Goal: Task Accomplishment & Management: Manage account settings

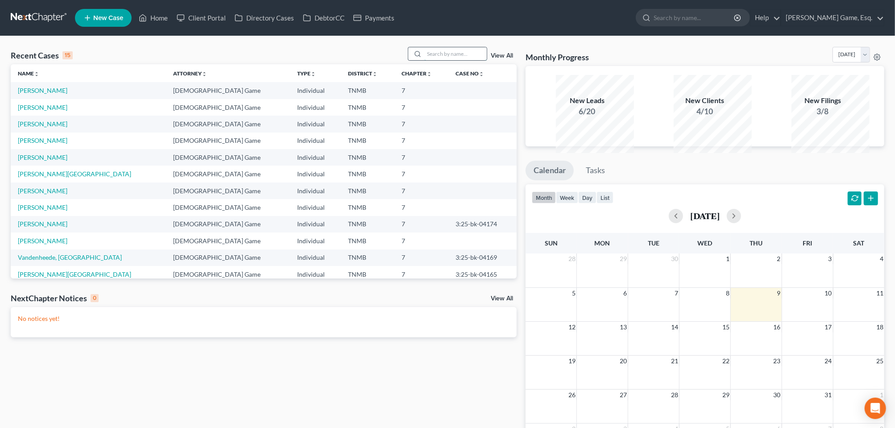
click at [424, 60] on input "search" at bounding box center [455, 53] width 62 height 13
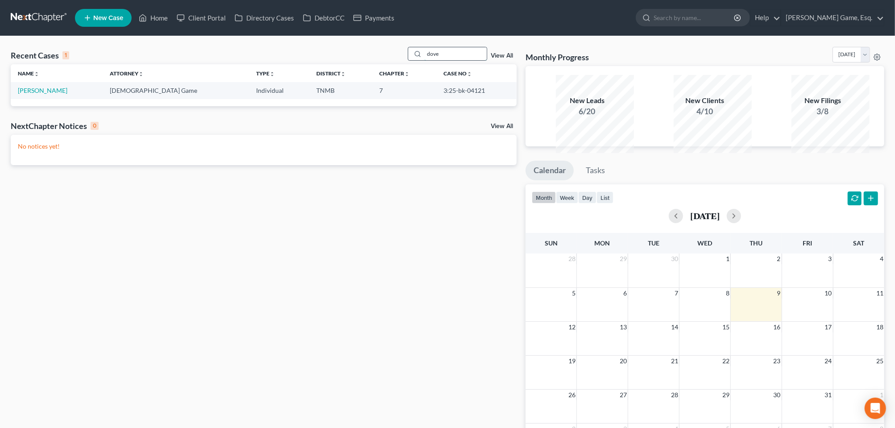
type input "dove"
click at [41, 94] on link "[PERSON_NAME]" at bounding box center [43, 91] width 50 height 8
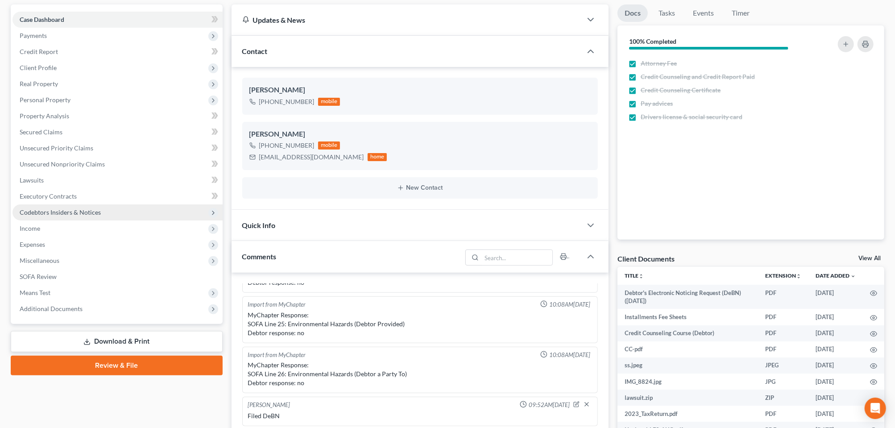
scroll to position [279, 0]
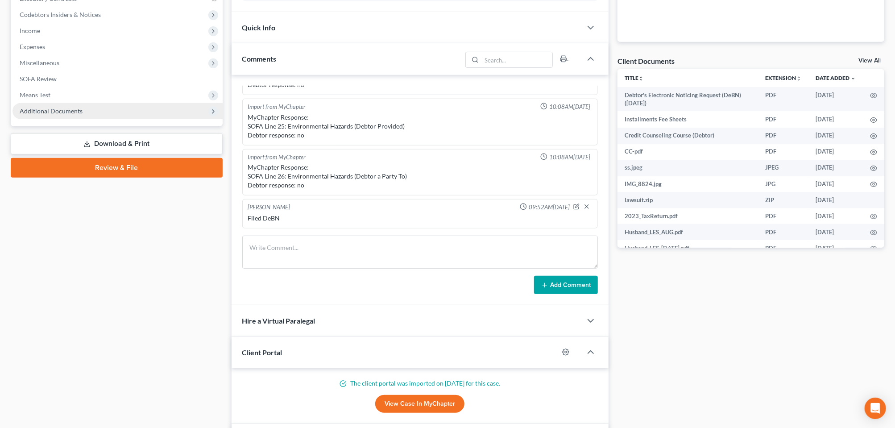
click at [74, 115] on span "Additional Documents" at bounding box center [51, 111] width 63 height 8
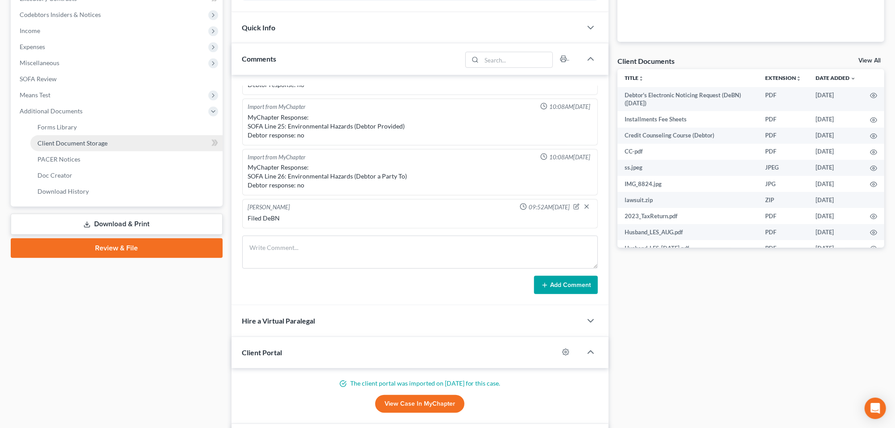
click at [70, 147] on span "Client Document Storage" at bounding box center [72, 143] width 70 height 8
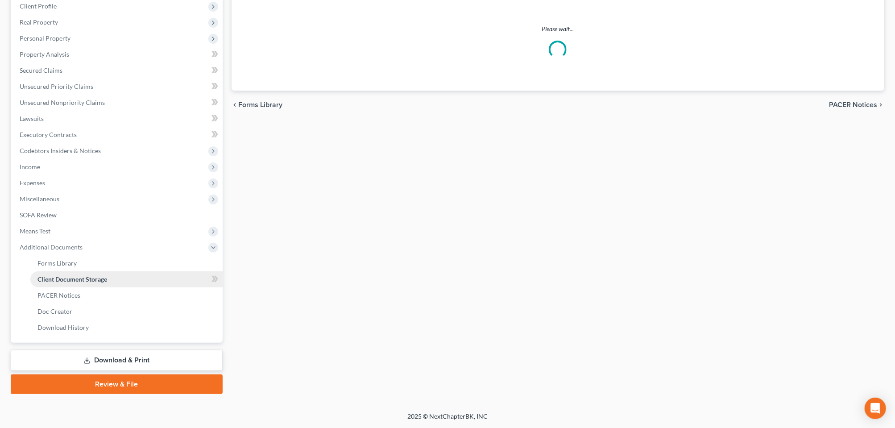
select select "0"
select select "8"
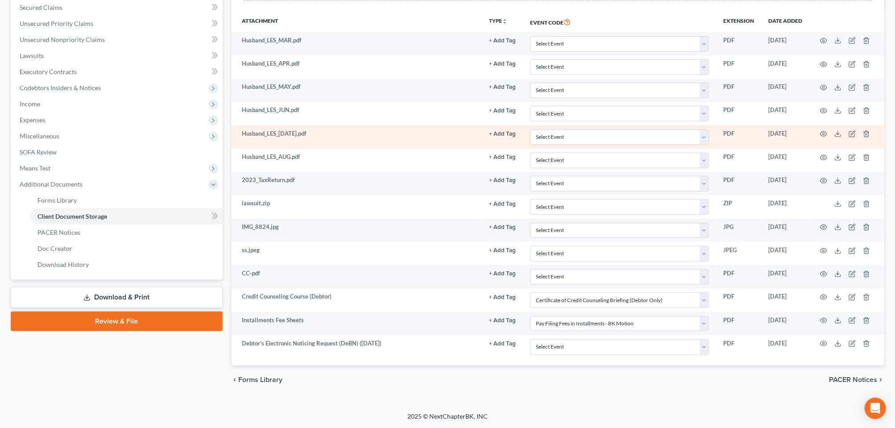
scroll to position [360, 0]
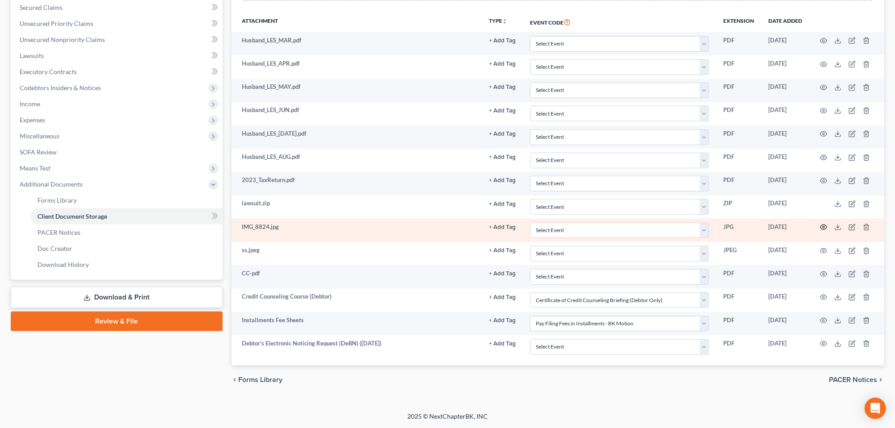
click at [820, 223] on icon "button" at bounding box center [823, 226] width 7 height 7
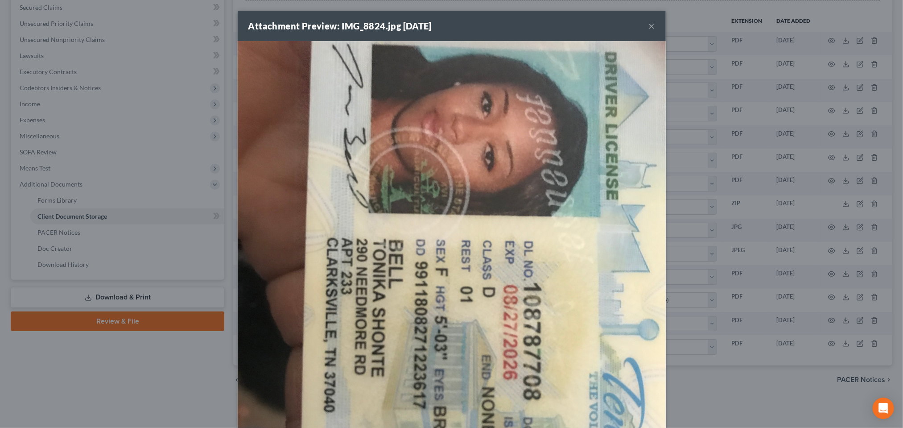
click at [655, 31] on button "×" at bounding box center [652, 26] width 6 height 11
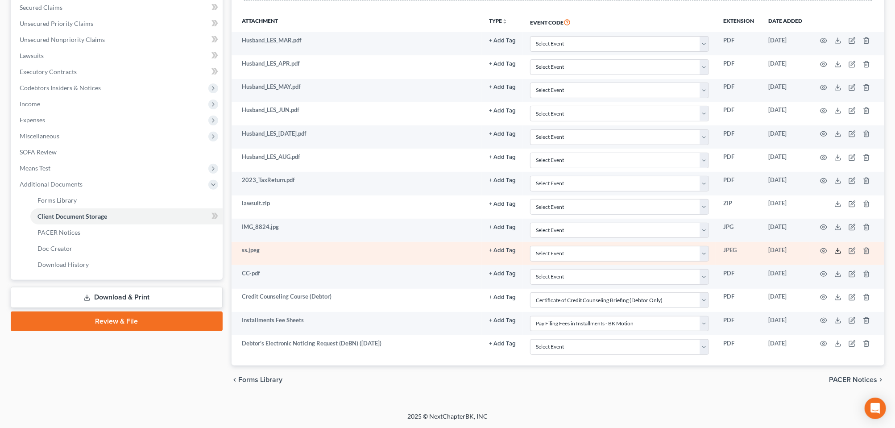
click at [838, 248] on line at bounding box center [838, 250] width 0 height 4
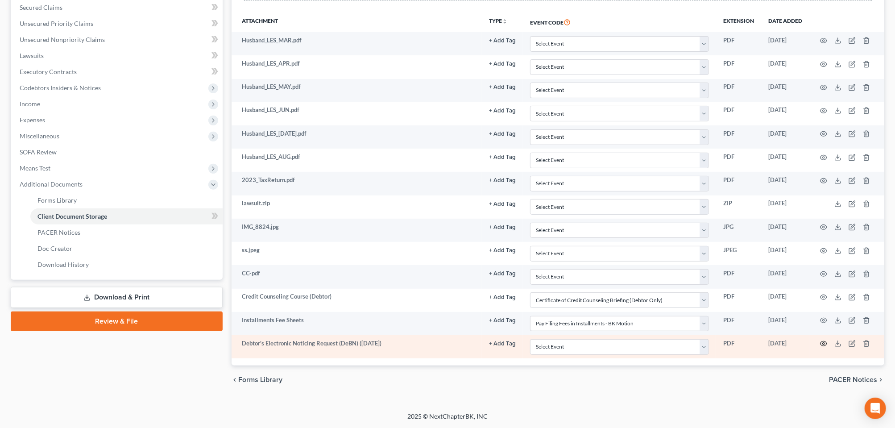
click at [823, 343] on circle "button" at bounding box center [824, 344] width 2 height 2
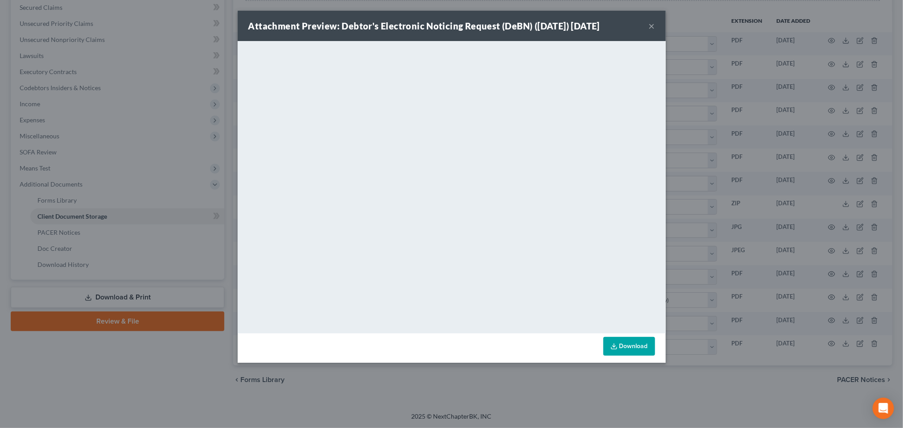
click at [655, 31] on button "×" at bounding box center [652, 26] width 6 height 11
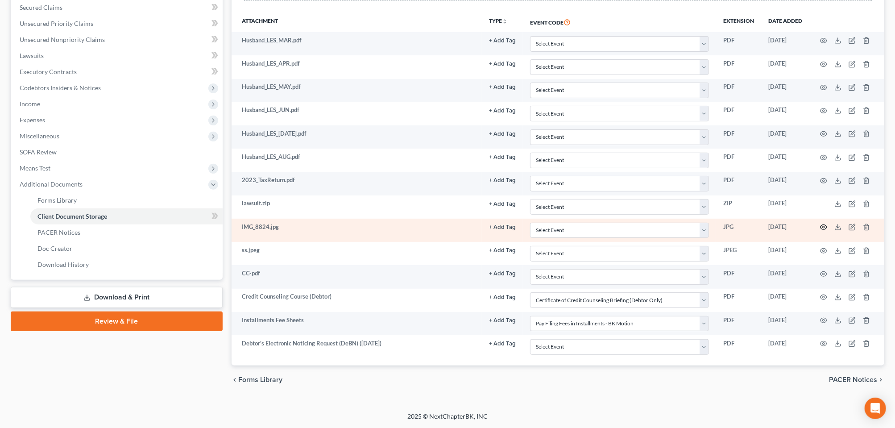
click at [820, 223] on icon "button" at bounding box center [823, 226] width 7 height 7
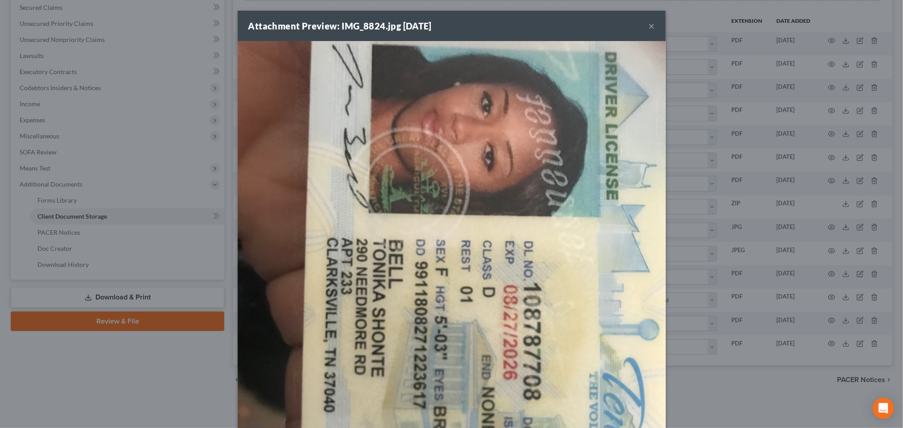
click at [655, 30] on button "×" at bounding box center [652, 26] width 6 height 11
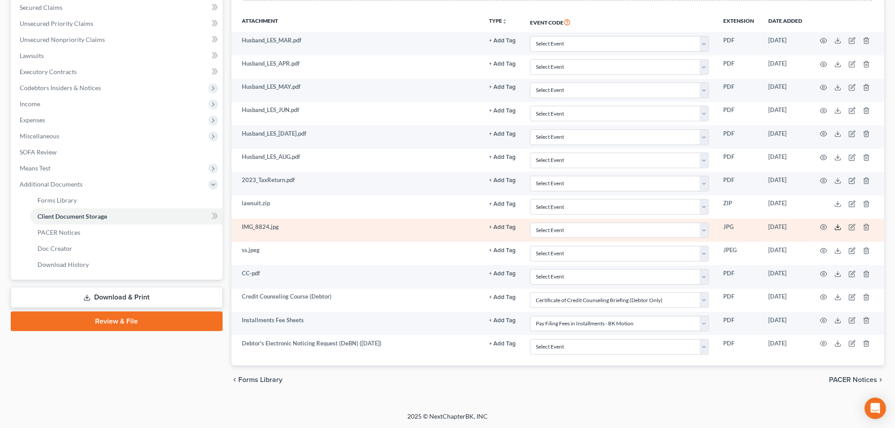
click at [836, 227] on polyline at bounding box center [837, 227] width 3 height 1
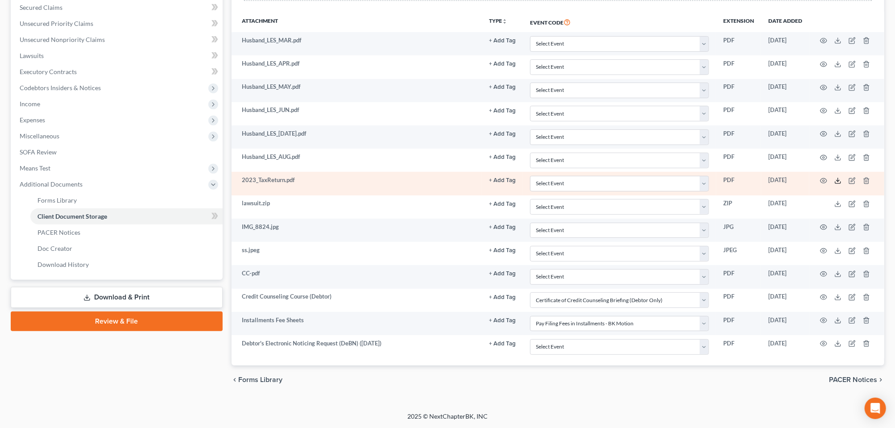
click at [834, 177] on icon at bounding box center [837, 180] width 7 height 7
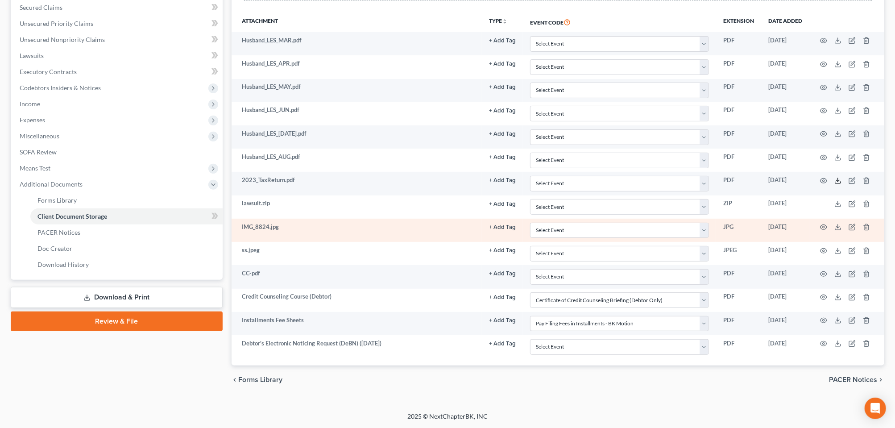
scroll to position [248, 0]
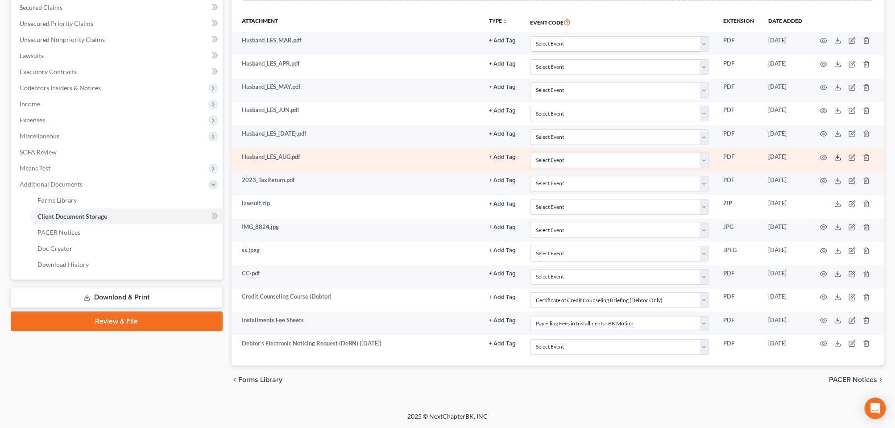
click at [834, 161] on icon at bounding box center [837, 157] width 7 height 7
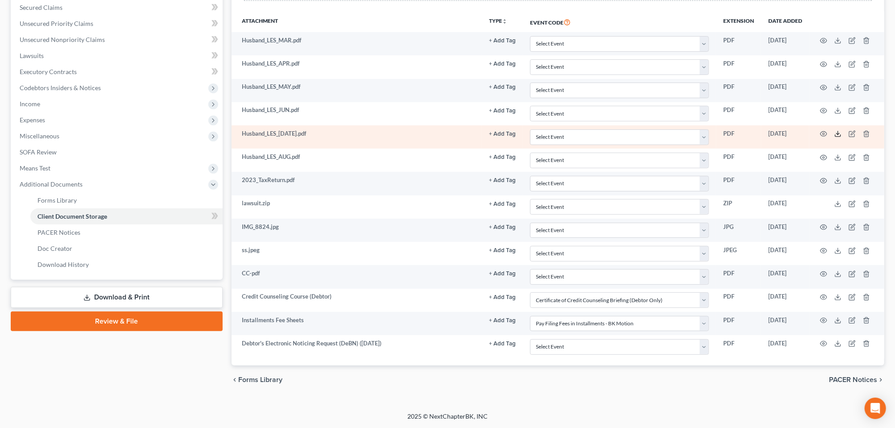
click at [834, 137] on icon at bounding box center [837, 133] width 7 height 7
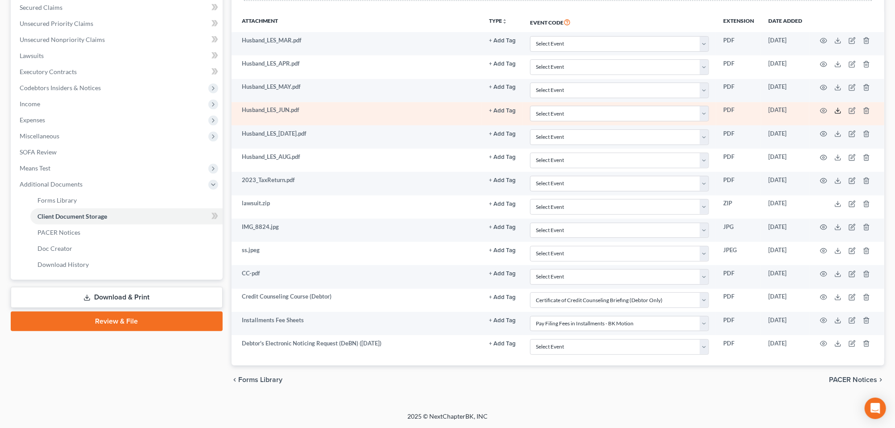
click at [834, 114] on icon at bounding box center [837, 110] width 7 height 7
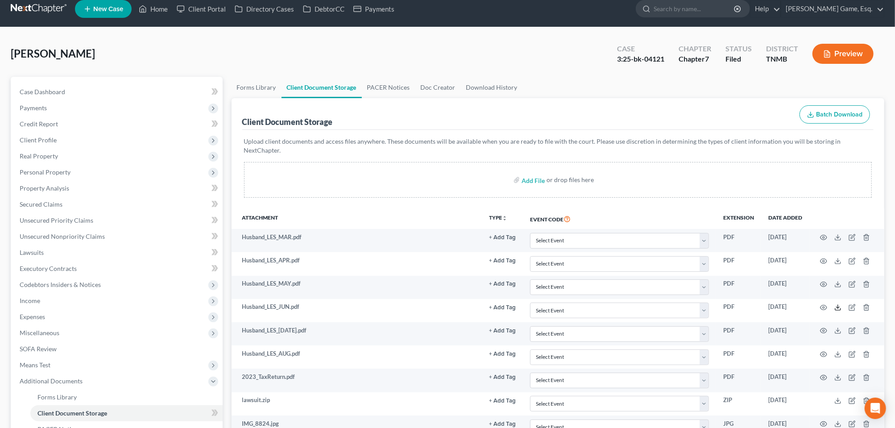
scroll to position [0, 0]
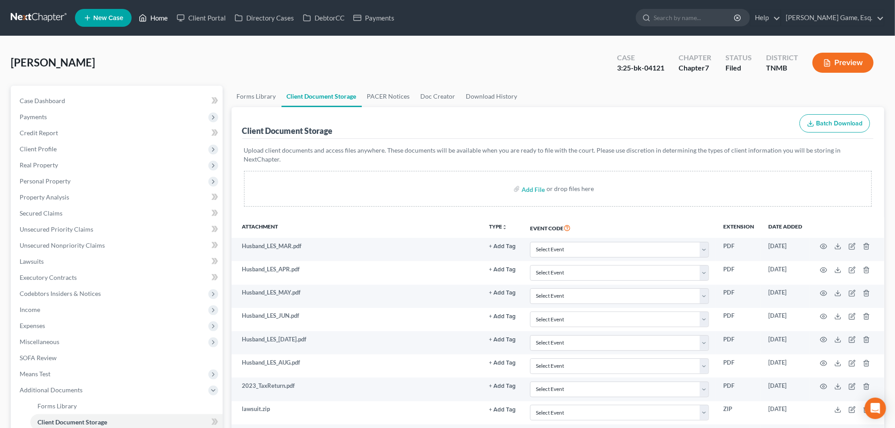
click at [172, 20] on link "Home" at bounding box center [153, 18] width 38 height 16
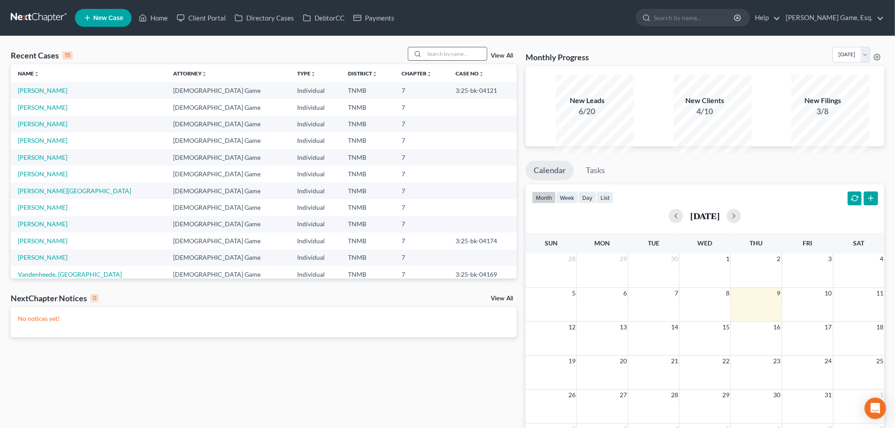
click at [426, 60] on input "search" at bounding box center [455, 53] width 62 height 13
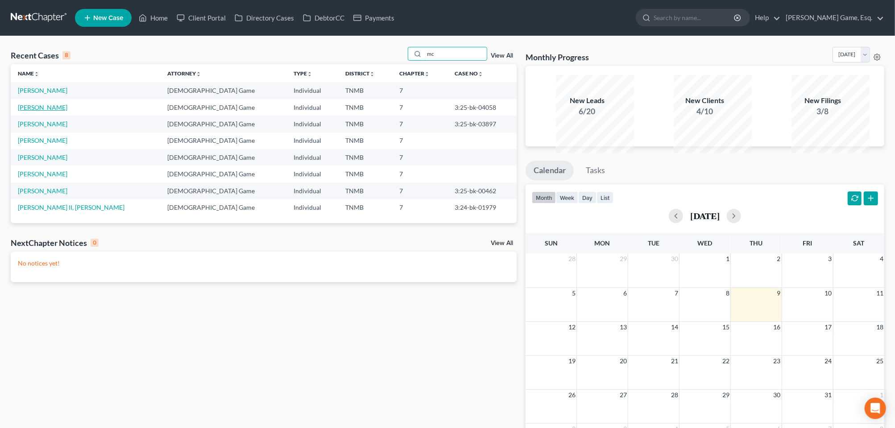
type input "mc"
click at [67, 111] on link "[PERSON_NAME]" at bounding box center [43, 107] width 50 height 8
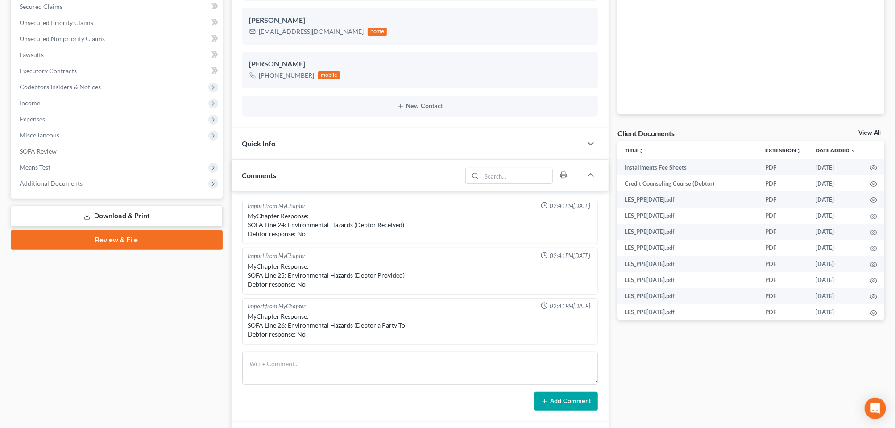
scroll to position [223, 0]
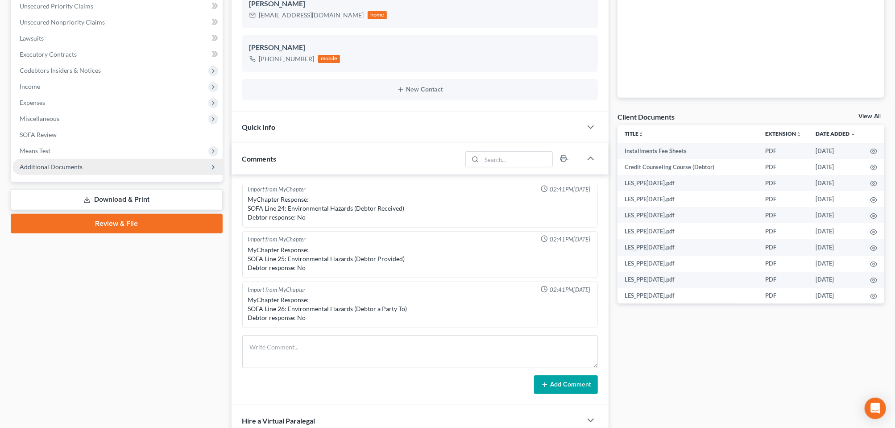
click at [44, 170] on span "Additional Documents" at bounding box center [51, 167] width 63 height 8
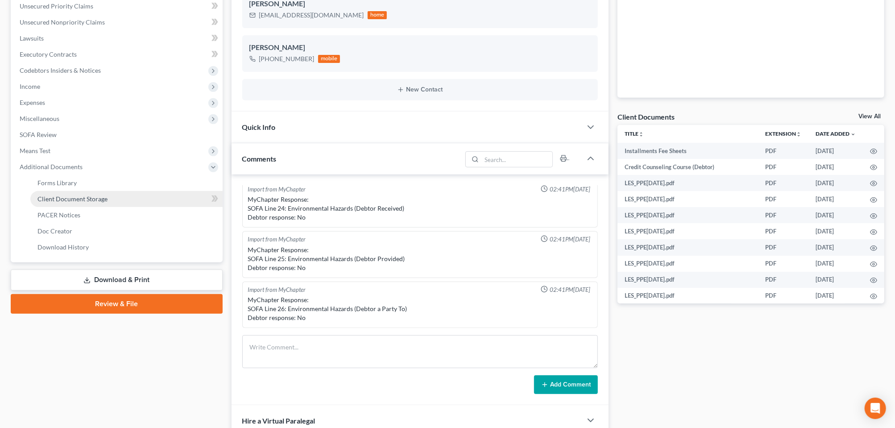
click at [75, 203] on span "Client Document Storage" at bounding box center [72, 199] width 70 height 8
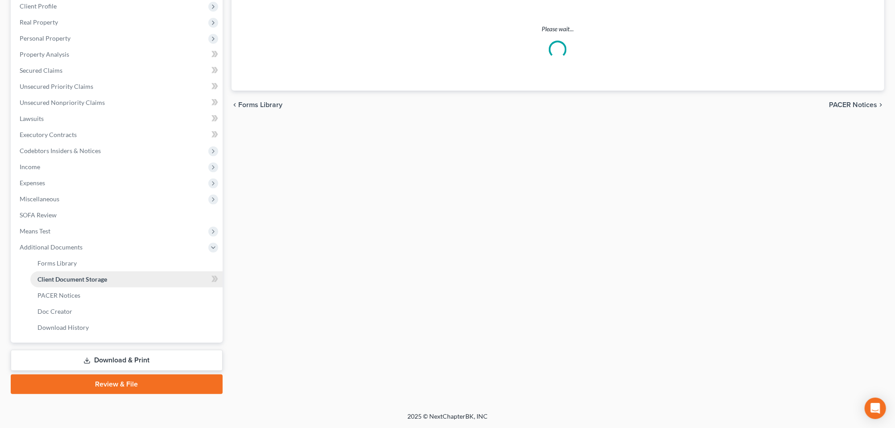
scroll to position [222, 0]
select select "0"
select select "8"
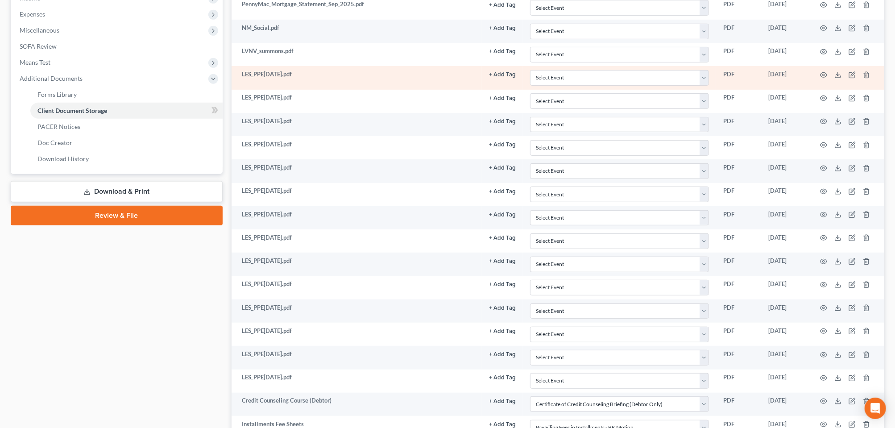
scroll to position [256, 0]
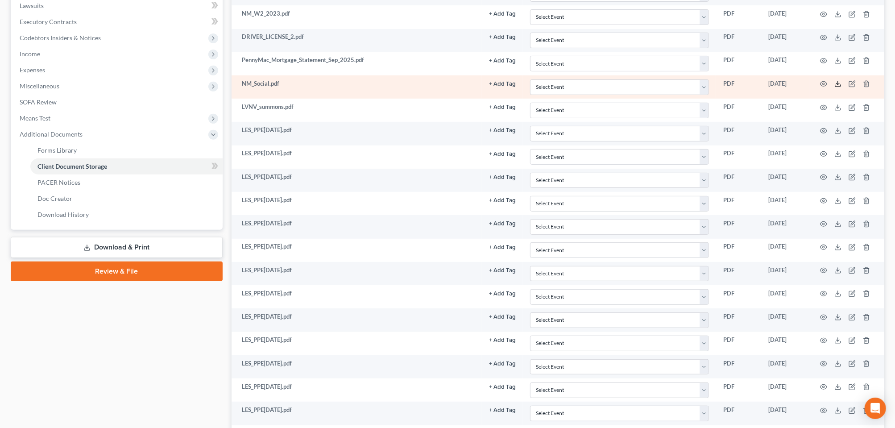
click at [834, 87] on icon at bounding box center [837, 83] width 7 height 7
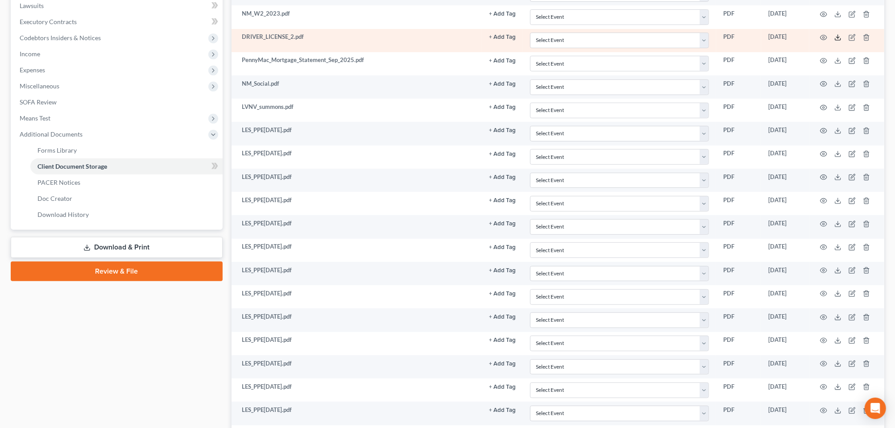
click at [834, 41] on icon at bounding box center [837, 37] width 7 height 7
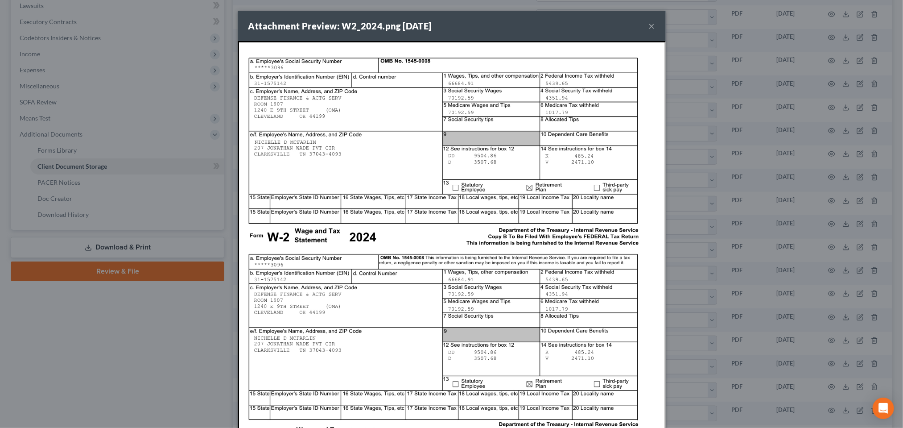
click at [655, 31] on button "×" at bounding box center [652, 26] width 6 height 11
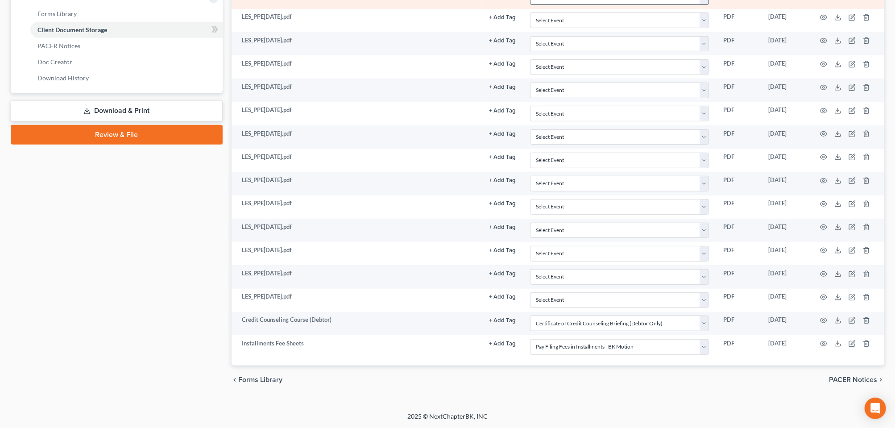
scroll to position [590, 0]
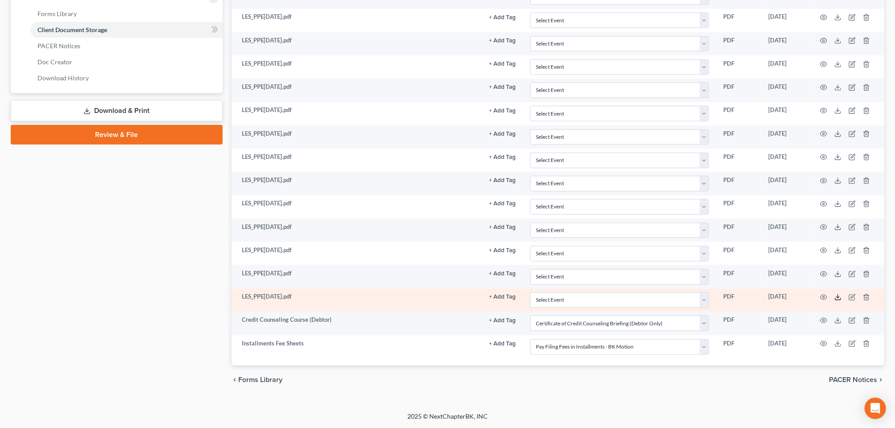
click at [834, 293] on icon at bounding box center [837, 296] width 7 height 7
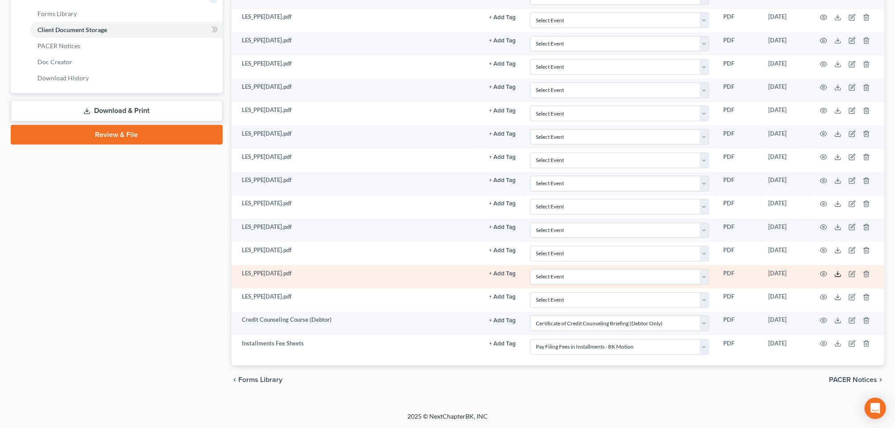
click at [834, 270] on icon at bounding box center [837, 273] width 7 height 7
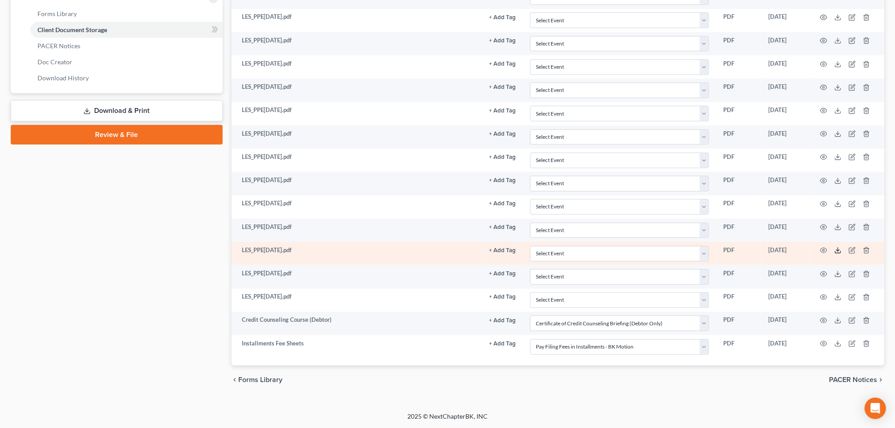
click at [835, 251] on icon at bounding box center [837, 252] width 5 height 2
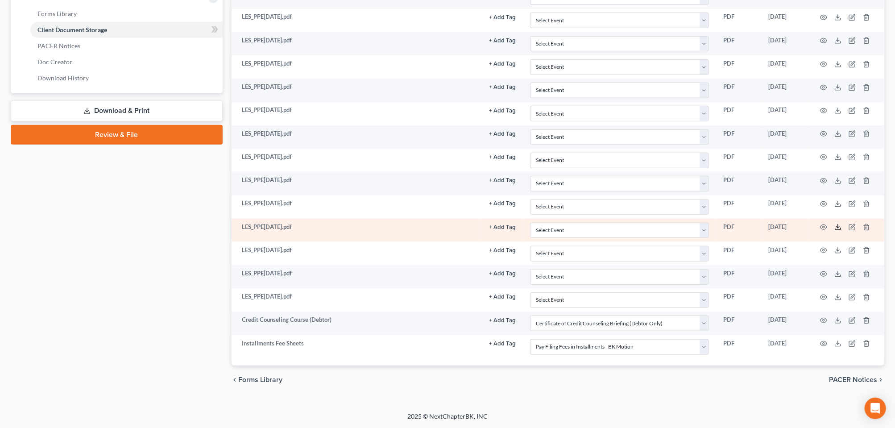
click at [834, 223] on icon at bounding box center [837, 226] width 7 height 7
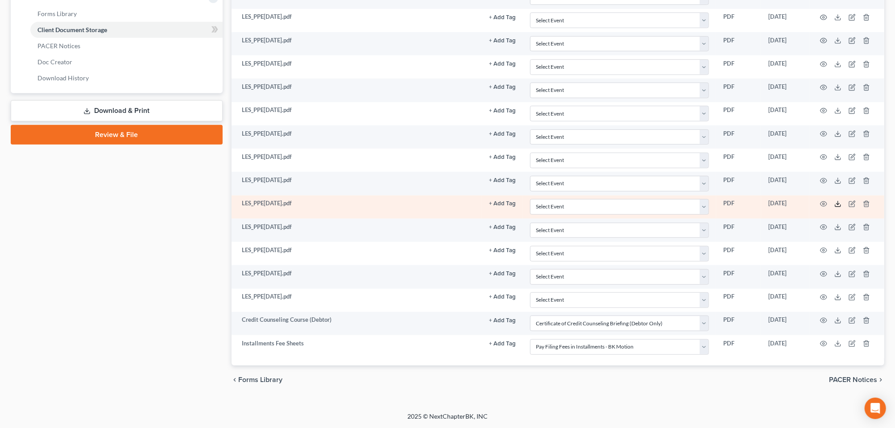
click at [834, 200] on icon at bounding box center [837, 203] width 7 height 7
click at [820, 200] on icon "button" at bounding box center [823, 203] width 7 height 7
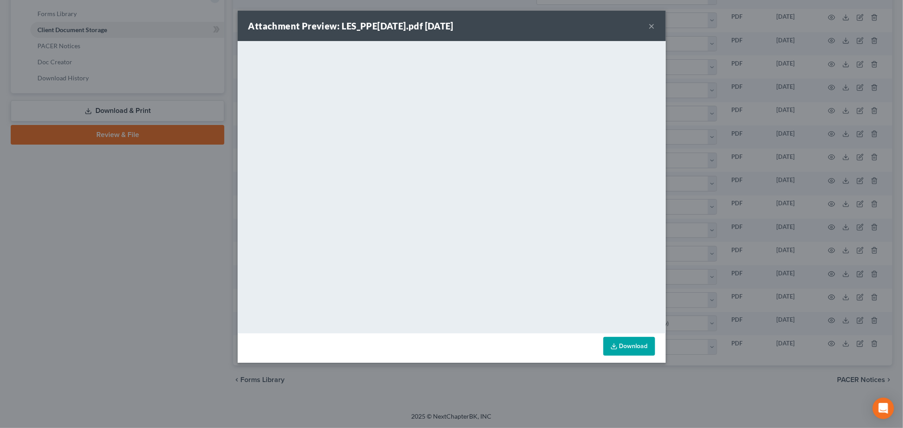
click at [655, 31] on button "×" at bounding box center [652, 26] width 6 height 11
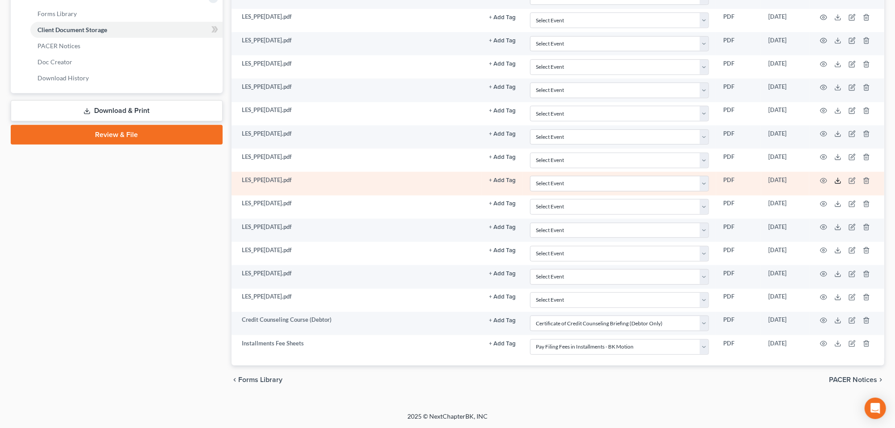
click at [836, 180] on polyline at bounding box center [837, 180] width 3 height 1
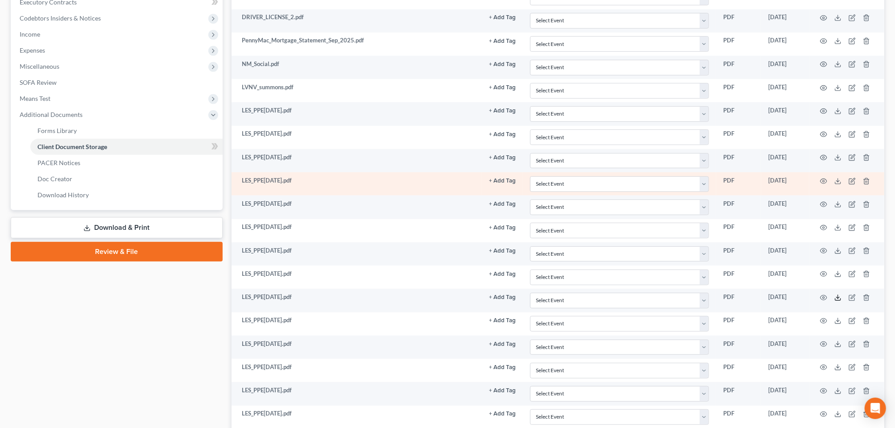
scroll to position [256, 0]
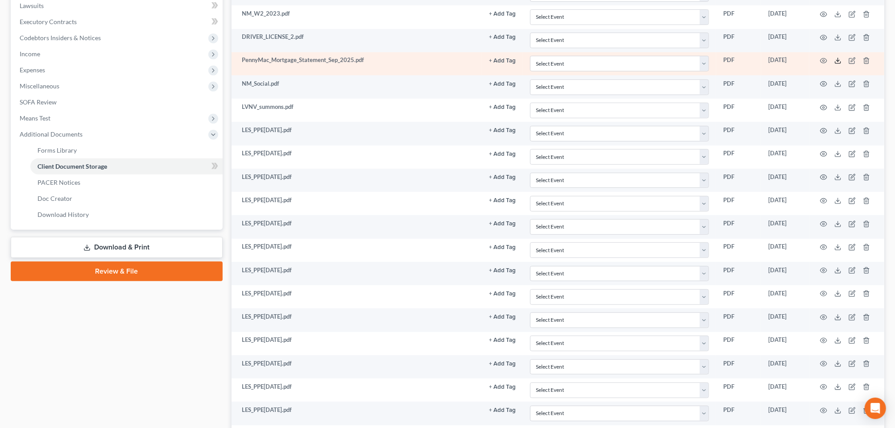
click at [834, 64] on icon at bounding box center [837, 60] width 7 height 7
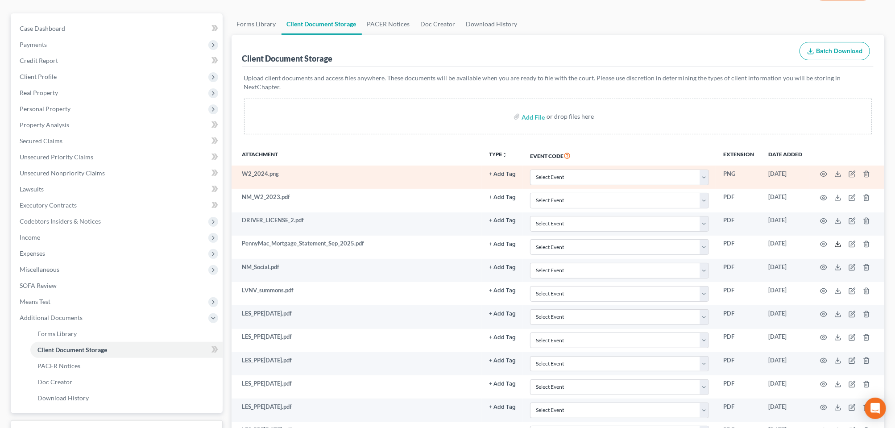
scroll to position [0, 0]
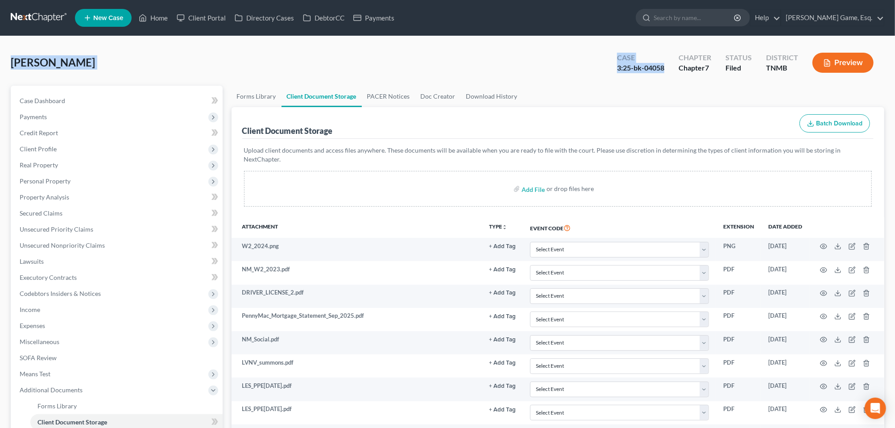
drag, startPoint x: 12, startPoint y: 75, endPoint x: 609, endPoint y: 80, distance: 596.4
click at [609, 80] on div "[PERSON_NAME] Upgraded Case 3:25-bk-04058 Chapter Chapter 7 Status Filed Distri…" at bounding box center [447, 420] width 895 height 768
drag, startPoint x: 609, startPoint y: 80, endPoint x: 595, endPoint y: 83, distance: 15.0
copy div "[PERSON_NAME] Upgraded Case 3:25-bk-04058"
click at [65, 104] on span "Case Dashboard" at bounding box center [42, 101] width 45 height 8
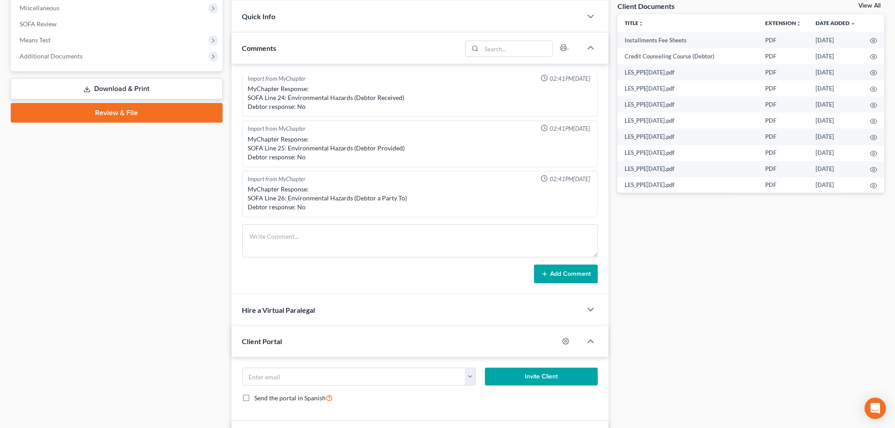
scroll to position [446, 0]
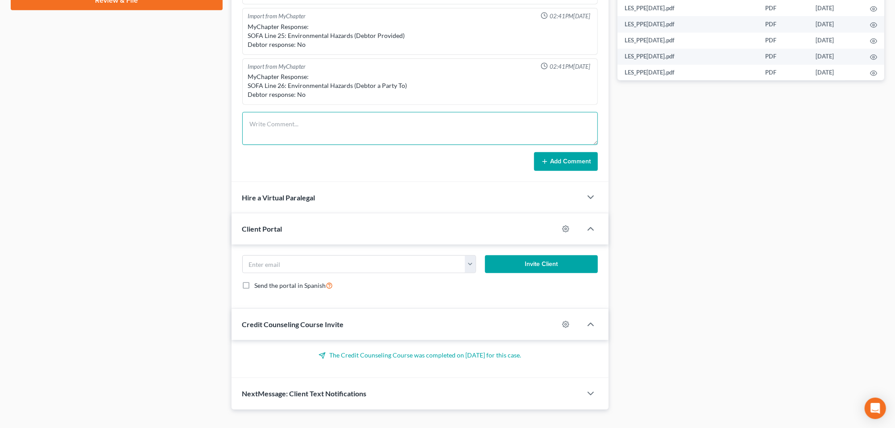
click at [273, 145] on textarea at bounding box center [419, 128] width 355 height 33
type textarea "Sent all documents to trustee and us trustee"
click at [552, 171] on button "Add Comment" at bounding box center [566, 161] width 64 height 19
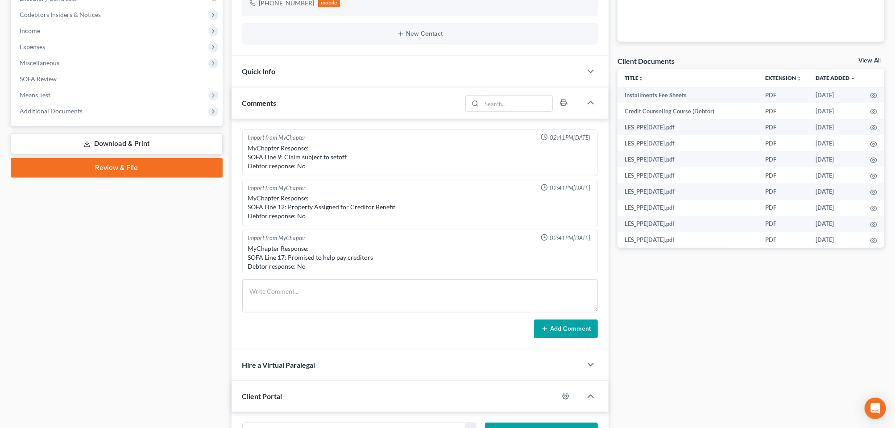
scroll to position [0, 0]
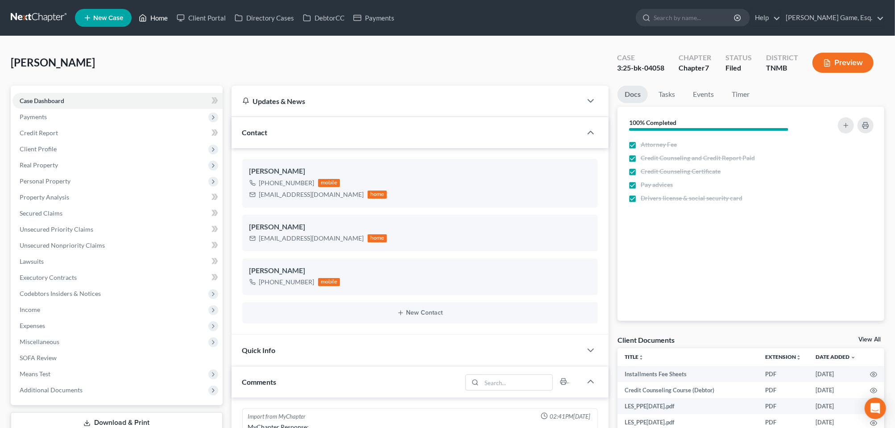
click at [172, 21] on link "Home" at bounding box center [153, 18] width 38 height 16
